Goal: Information Seeking & Learning: Learn about a topic

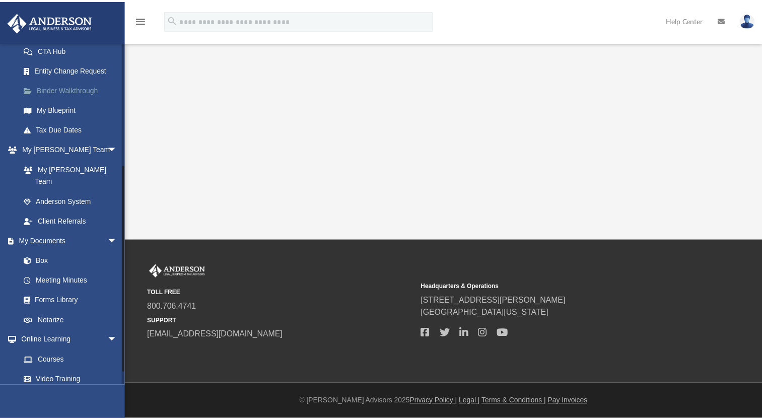
scroll to position [218, 0]
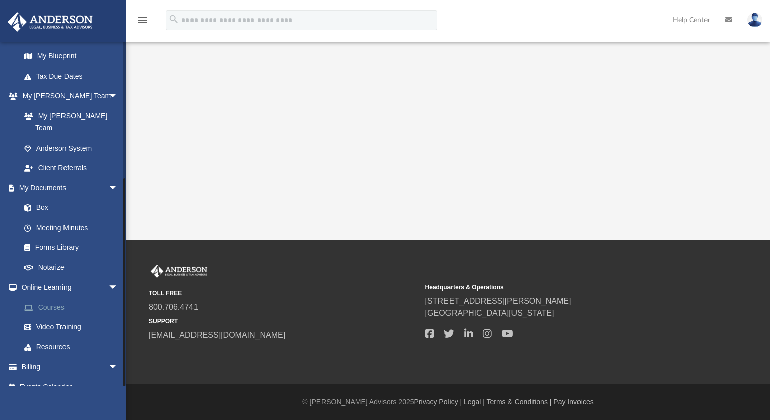
click at [62, 297] on link "Courses" at bounding box center [73, 307] width 119 height 20
click at [60, 317] on link "Video Training" at bounding box center [73, 327] width 119 height 20
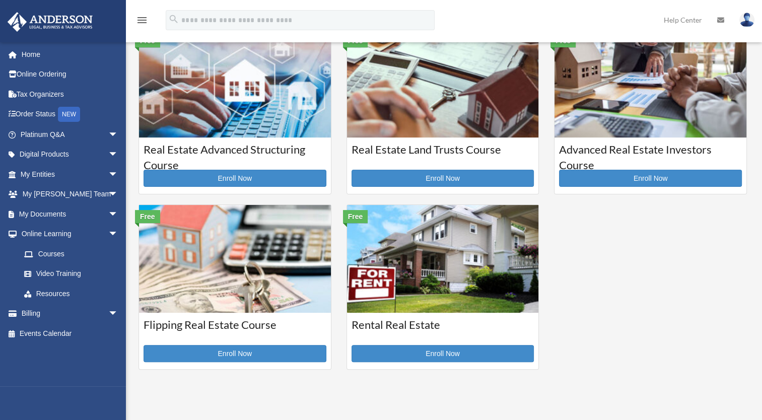
scroll to position [207, 0]
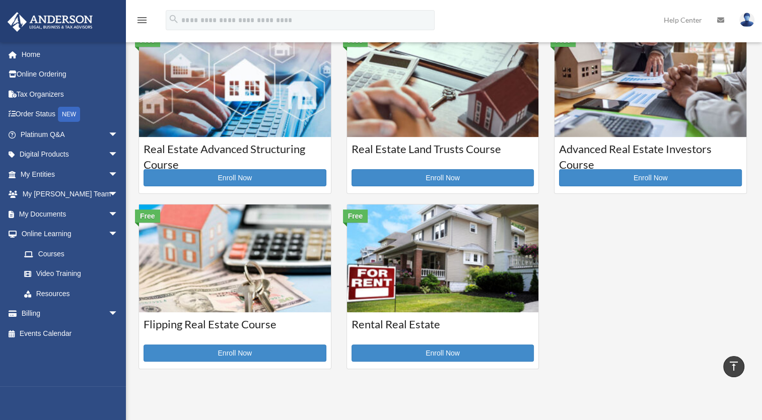
click at [414, 265] on img at bounding box center [443, 259] width 192 height 108
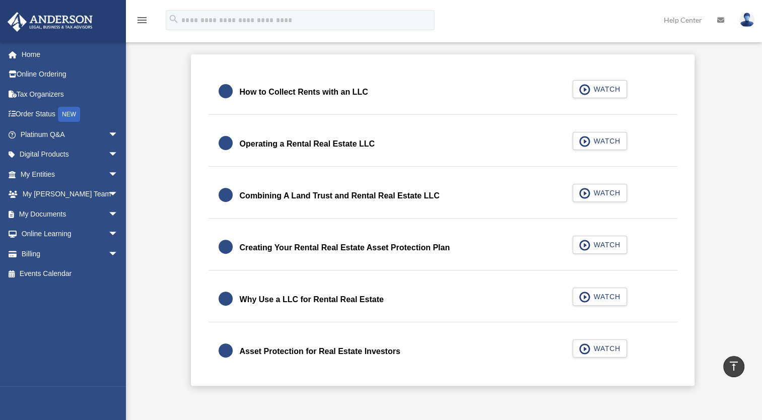
scroll to position [316, 0]
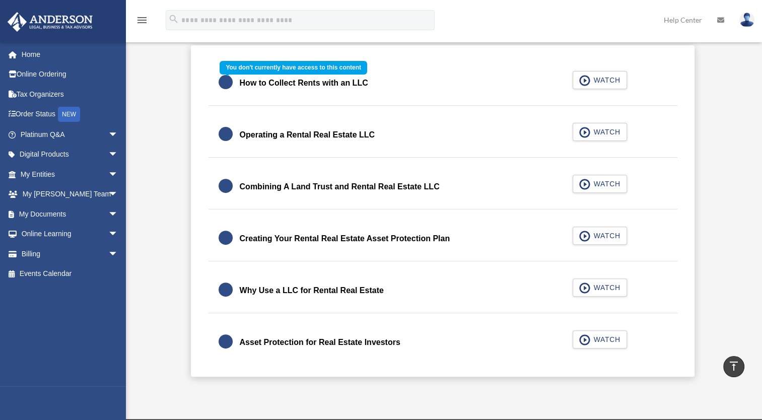
click at [611, 82] on div "How to Collect Rents with an LLC WATCH" at bounding box center [443, 83] width 494 height 45
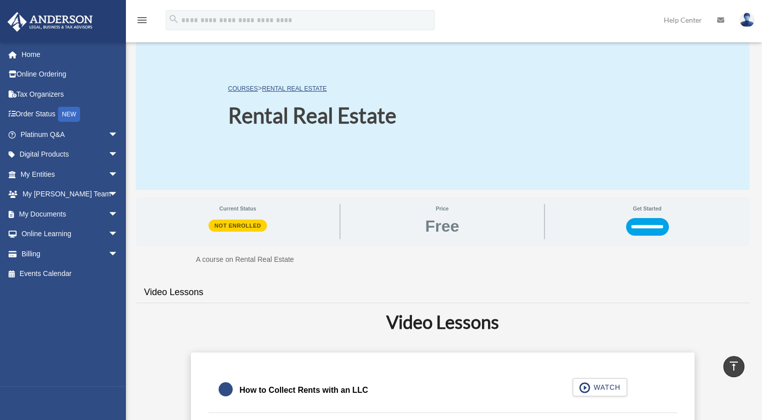
scroll to position [4, 0]
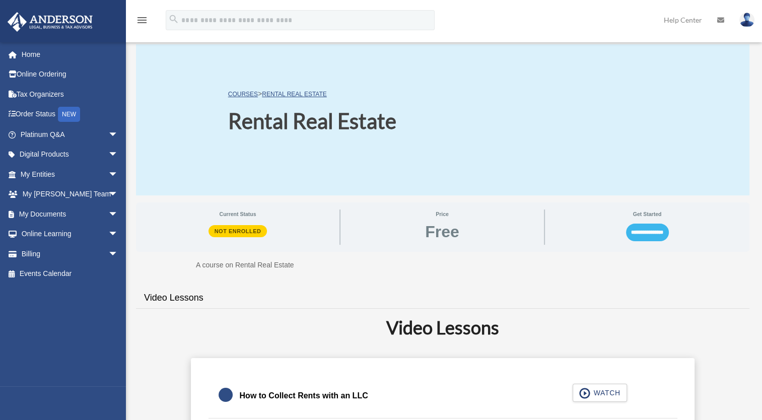
click at [627, 238] on input "**********" at bounding box center [647, 232] width 43 height 17
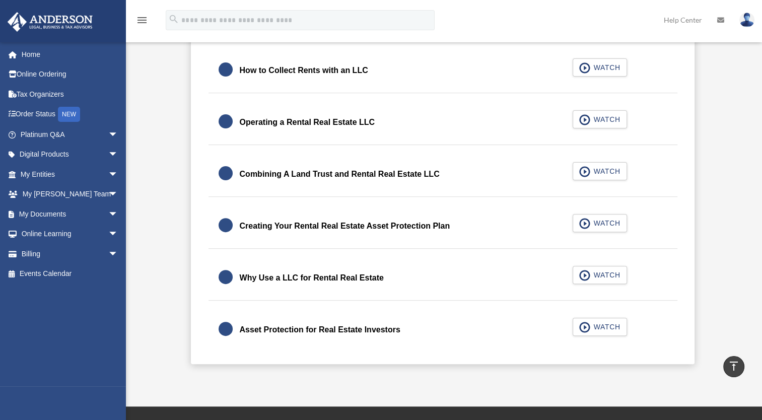
scroll to position [263, 0]
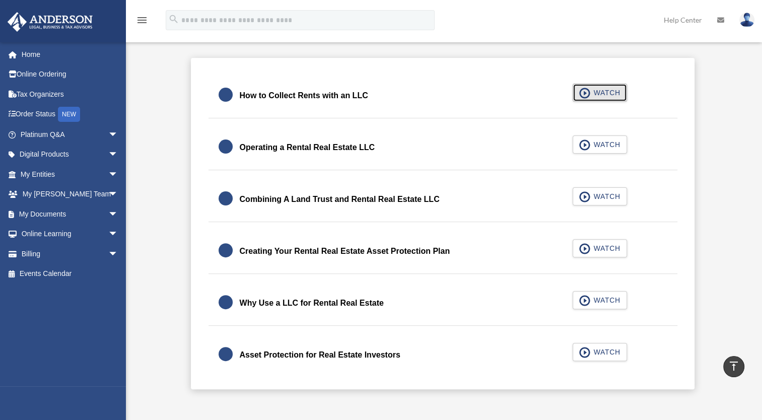
click at [600, 94] on span "WATCH" at bounding box center [606, 93] width 30 height 10
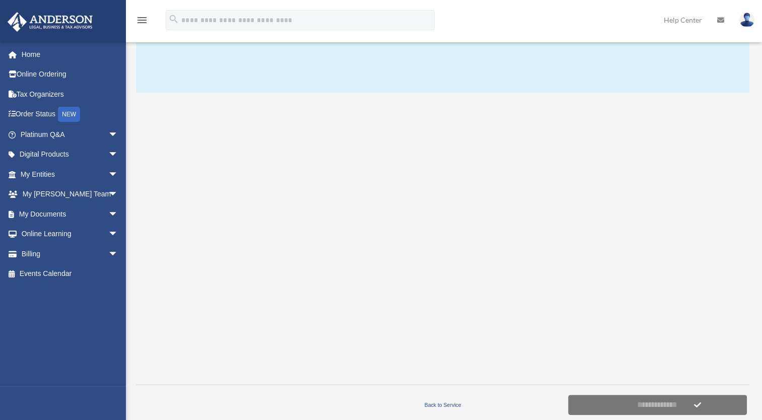
scroll to position [114, 0]
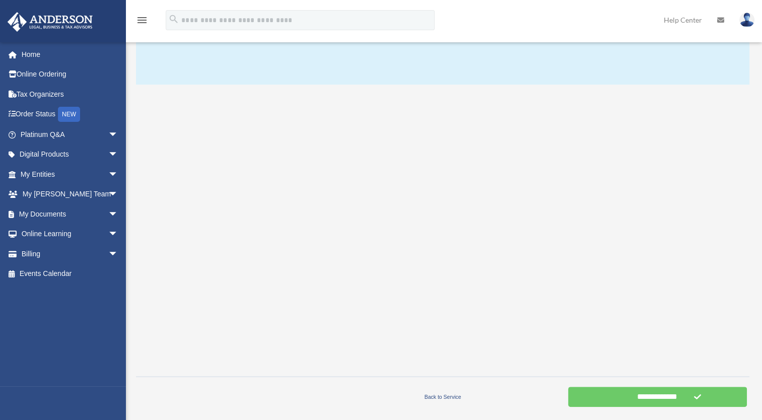
click at [733, 286] on div at bounding box center [443, 231] width 614 height 278
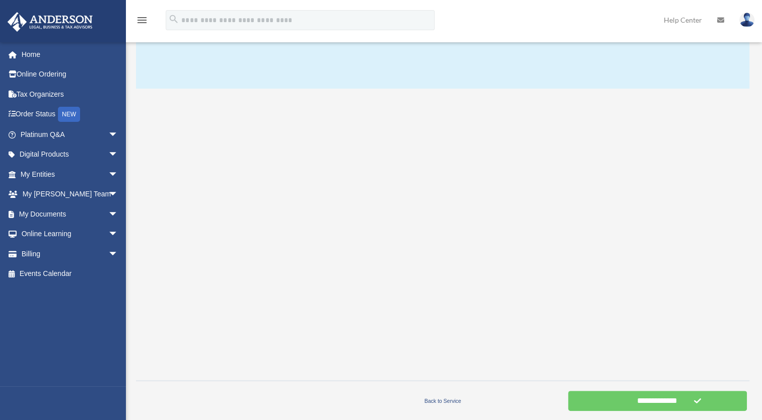
click at [721, 296] on div at bounding box center [443, 235] width 614 height 278
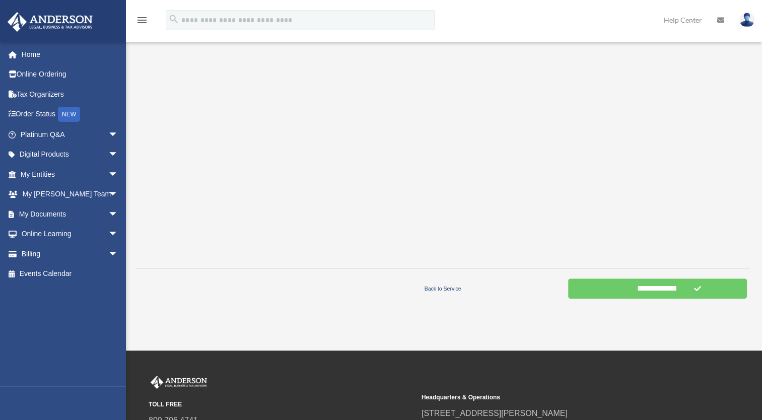
scroll to position [223, 0]
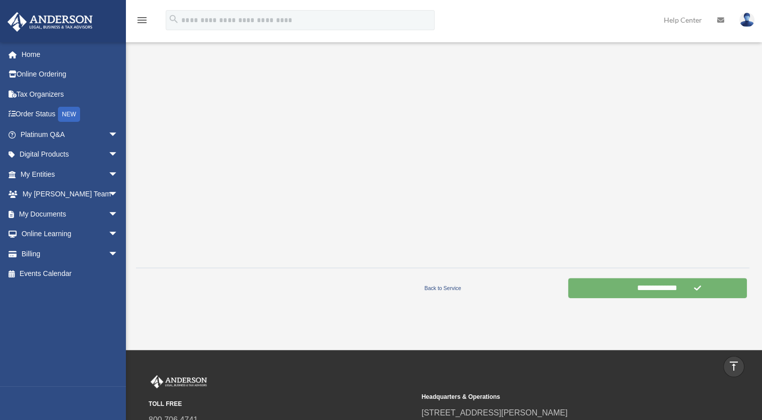
click at [629, 293] on input "**********" at bounding box center [657, 288] width 179 height 20
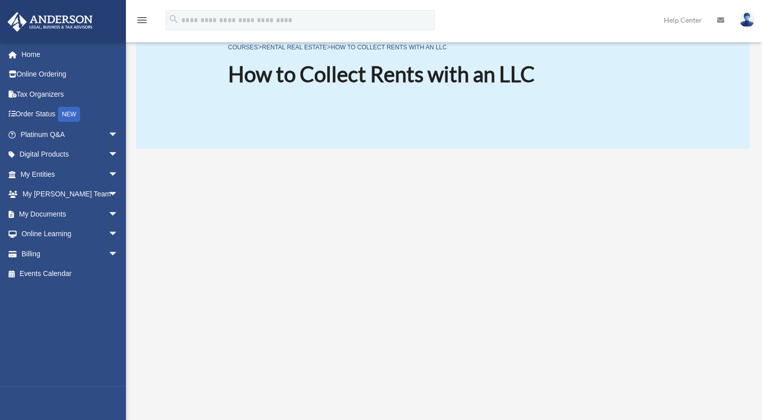
scroll to position [0, 0]
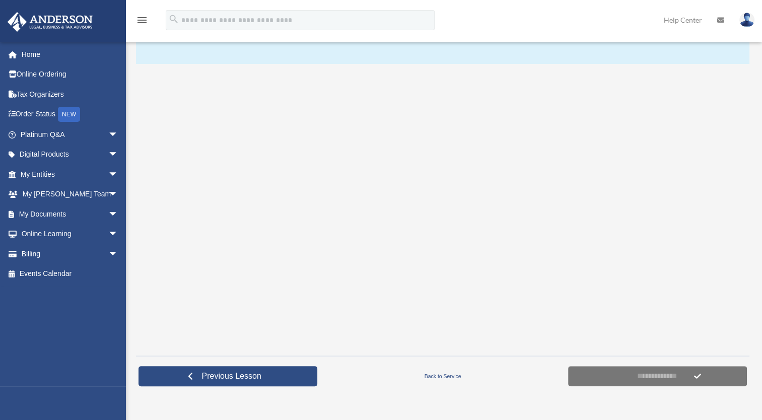
scroll to position [137, 0]
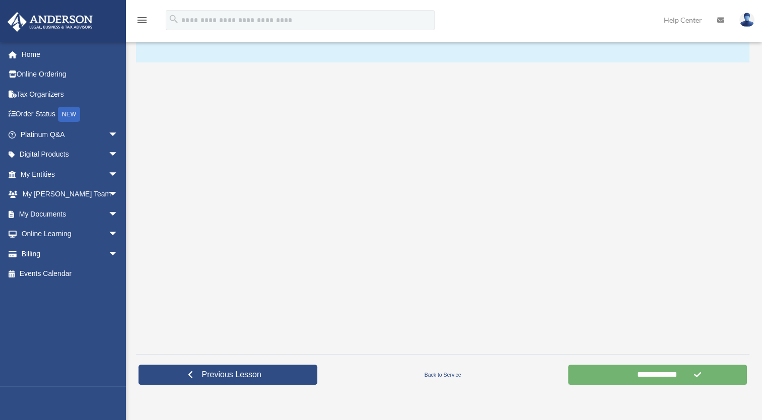
click at [648, 373] on input "**********" at bounding box center [657, 375] width 179 height 20
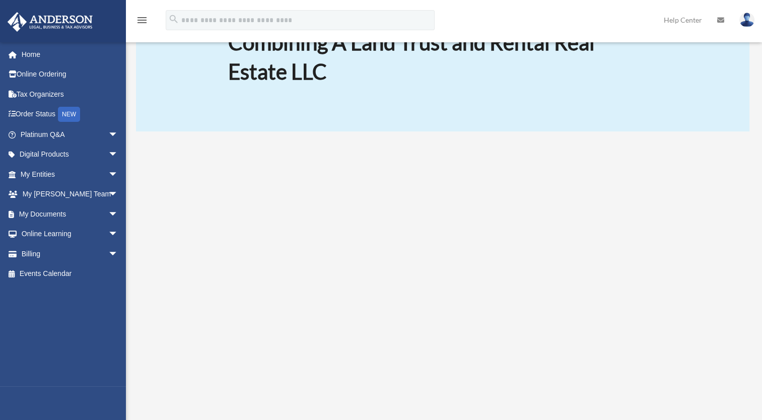
scroll to position [109, 0]
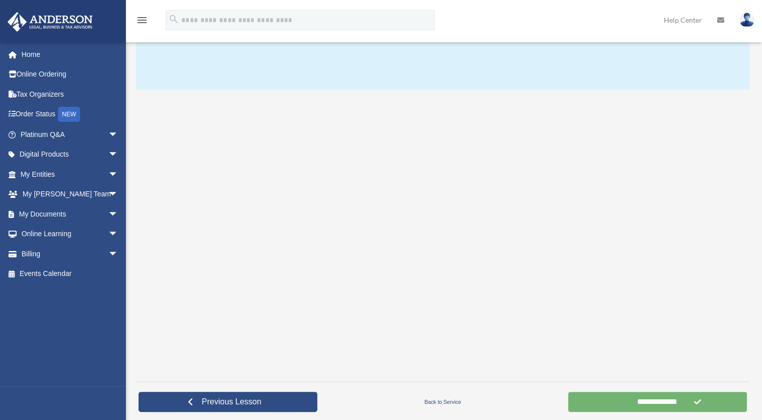
click at [632, 401] on input "**********" at bounding box center [657, 402] width 179 height 20
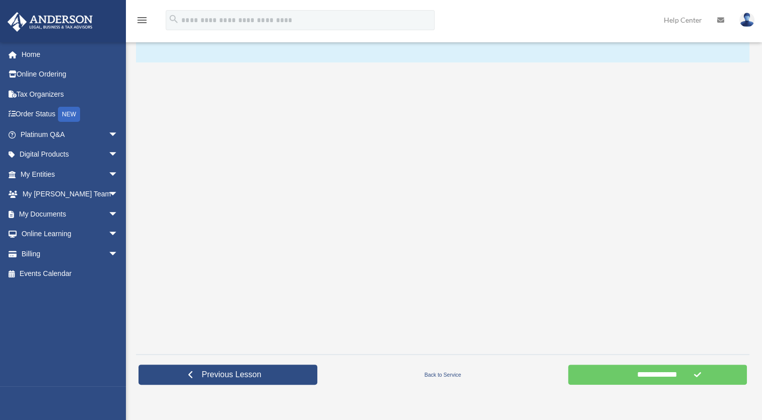
scroll to position [147, 0]
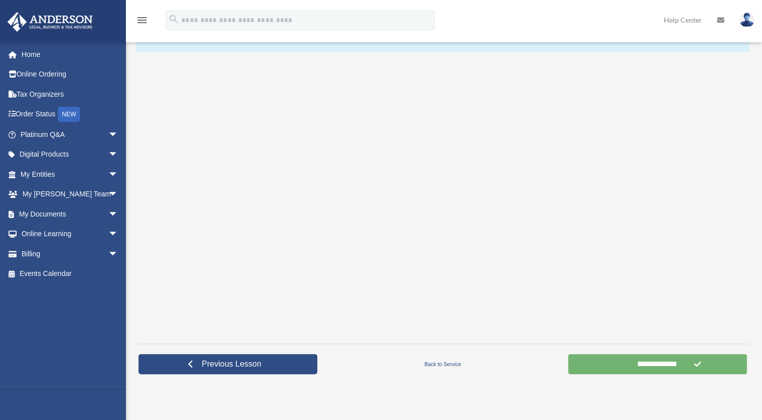
click at [629, 362] on input "**********" at bounding box center [657, 364] width 179 height 20
click at [628, 366] on input "**********" at bounding box center [657, 364] width 179 height 20
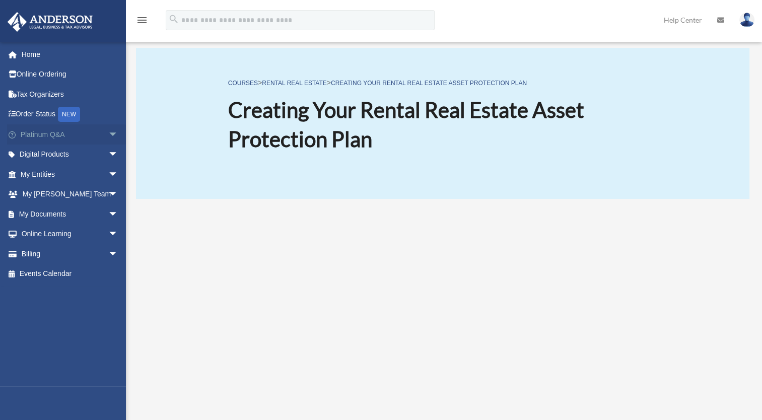
click at [108, 137] on span "arrow_drop_down" at bounding box center [118, 134] width 20 height 21
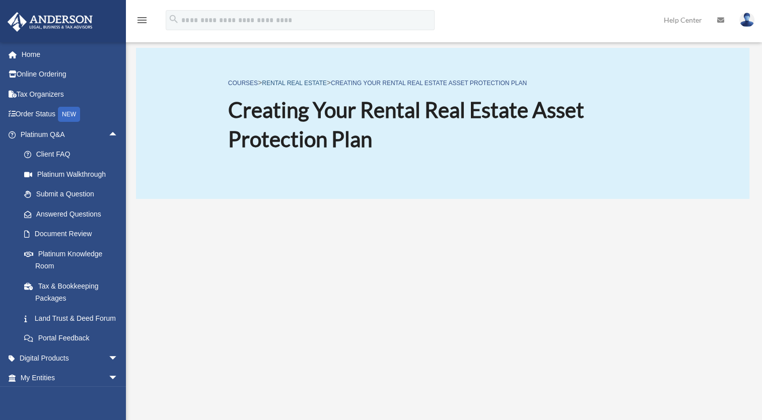
click at [307, 82] on link "Rental Real Estate" at bounding box center [294, 83] width 64 height 7
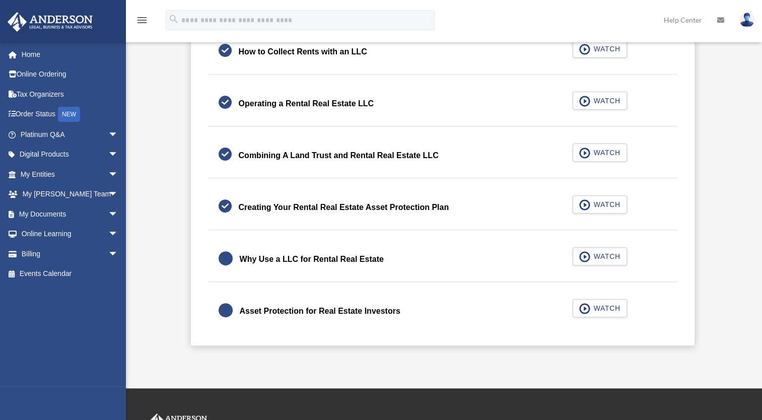
scroll to position [311, 0]
click at [51, 135] on link "Platinum Q&A arrow_drop_down" at bounding box center [70, 134] width 126 height 20
click at [108, 136] on span "arrow_drop_down" at bounding box center [118, 134] width 20 height 21
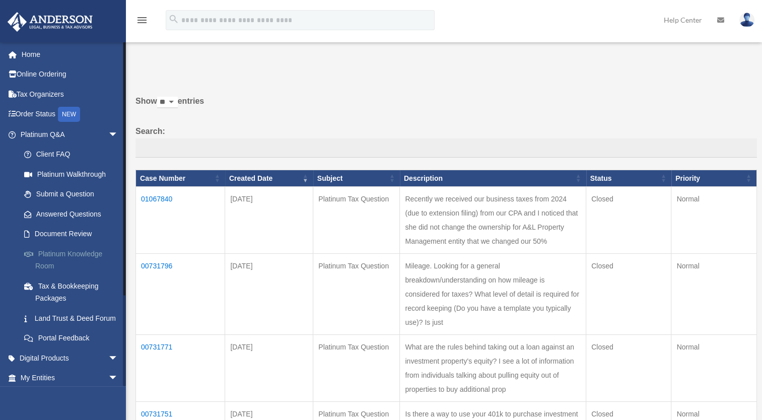
click at [73, 251] on link "Platinum Knowledge Room" at bounding box center [73, 260] width 119 height 32
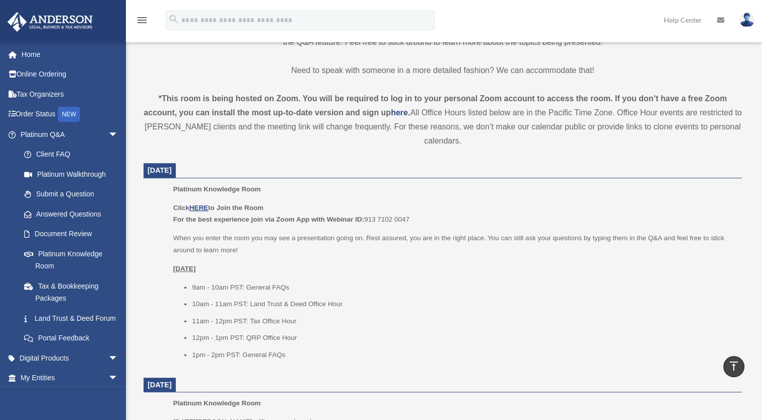
scroll to position [290, 0]
click at [198, 212] on p "Click HERE to Join the Room For the best experience join via Zoom App with Webi…" at bounding box center [454, 214] width 562 height 24
click at [203, 203] on p "Click HERE to Join the Room For the best experience join via Zoom App with Webi…" at bounding box center [454, 214] width 562 height 24
click at [203, 207] on u "HERE" at bounding box center [198, 208] width 19 height 8
